Goal: Task Accomplishment & Management: Use online tool/utility

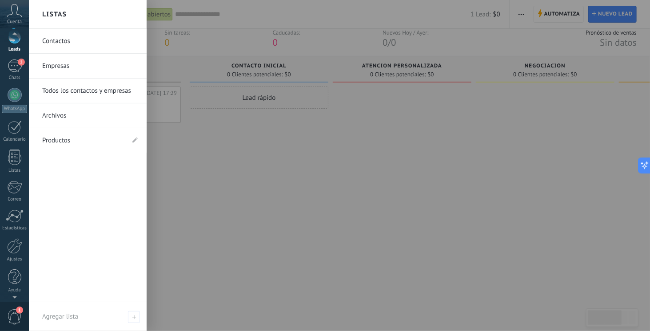
click at [55, 159] on div "Contactos Empresas Todos los contactos y empresas Archivos Productos" at bounding box center [88, 165] width 118 height 273
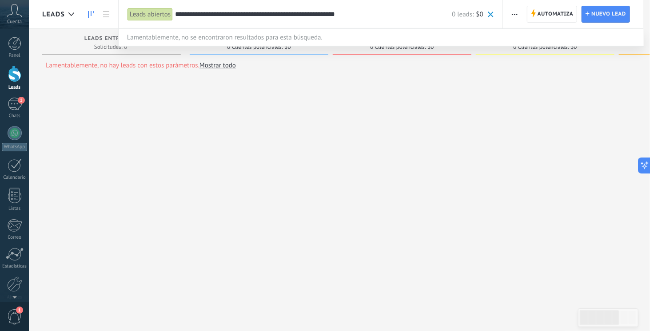
type input "**********"
drag, startPoint x: 54, startPoint y: 158, endPoint x: 71, endPoint y: 158, distance: 17.8
click at [71, 158] on div at bounding box center [325, 165] width 650 height 331
